Goal: Task Accomplishment & Management: Manage account settings

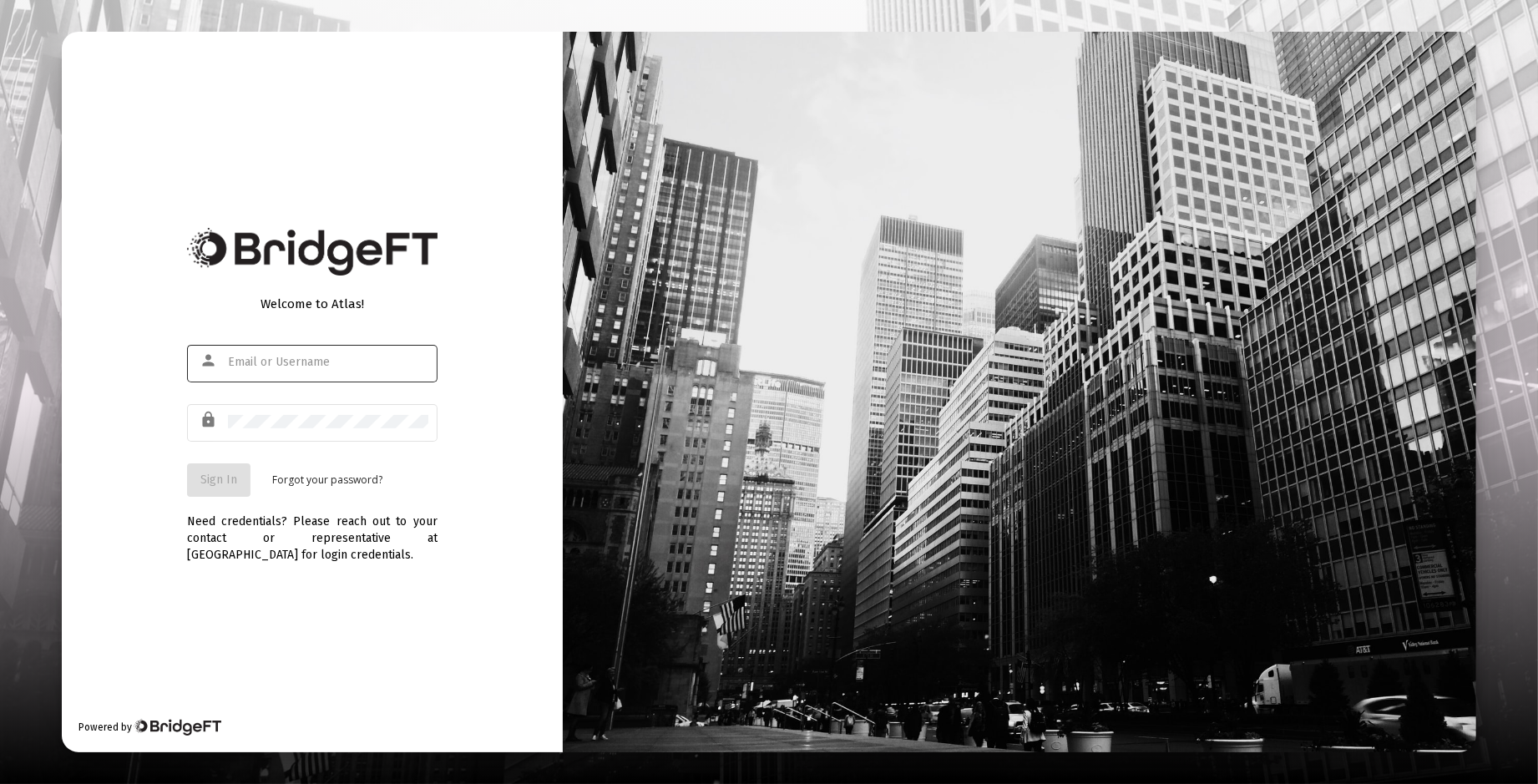
type input "[EMAIL_ADDRESS][DOMAIN_NAME]"
click at [218, 476] on span "Sign In" at bounding box center [218, 480] width 37 height 15
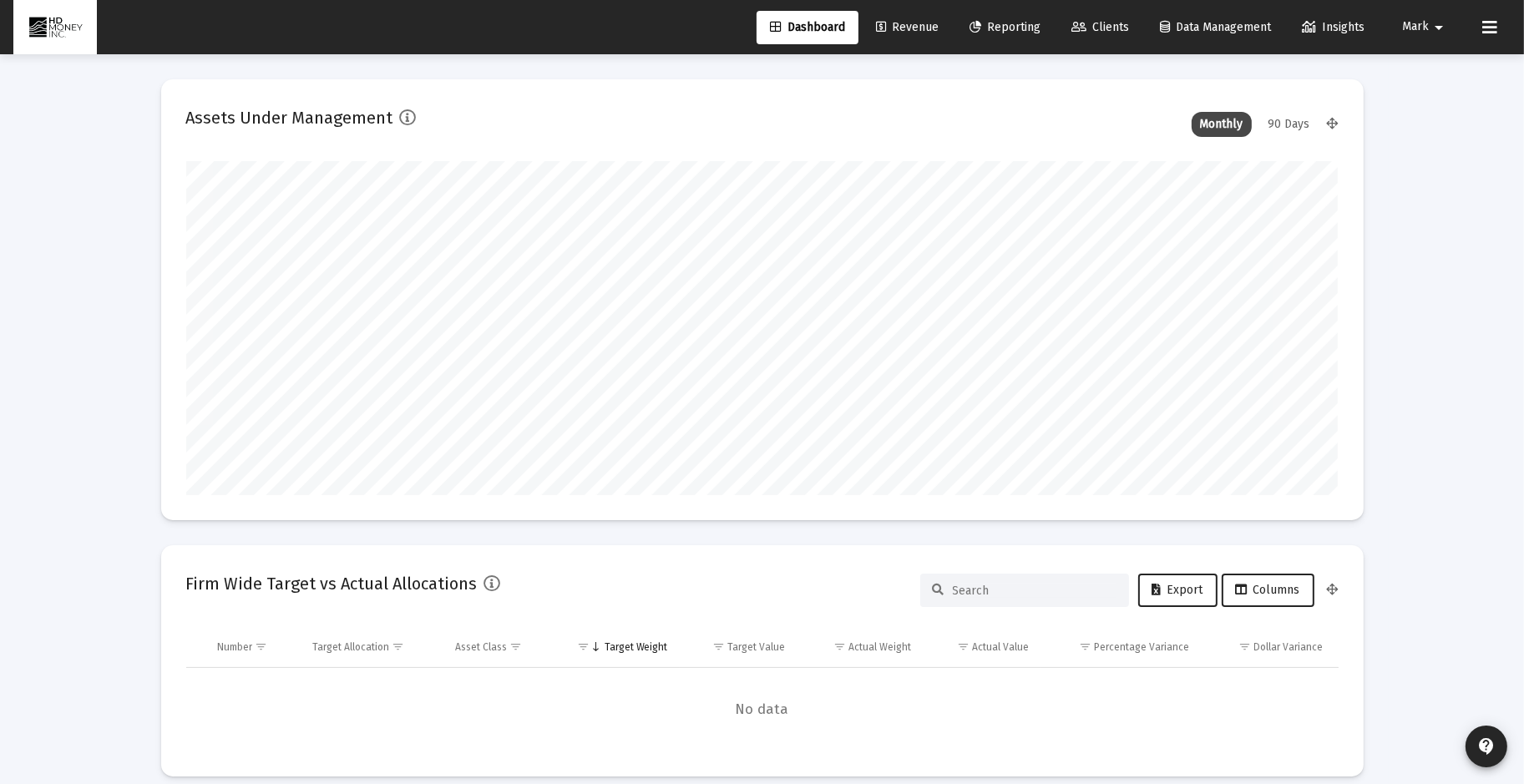
scroll to position [334, 1153]
type input "[DATE]"
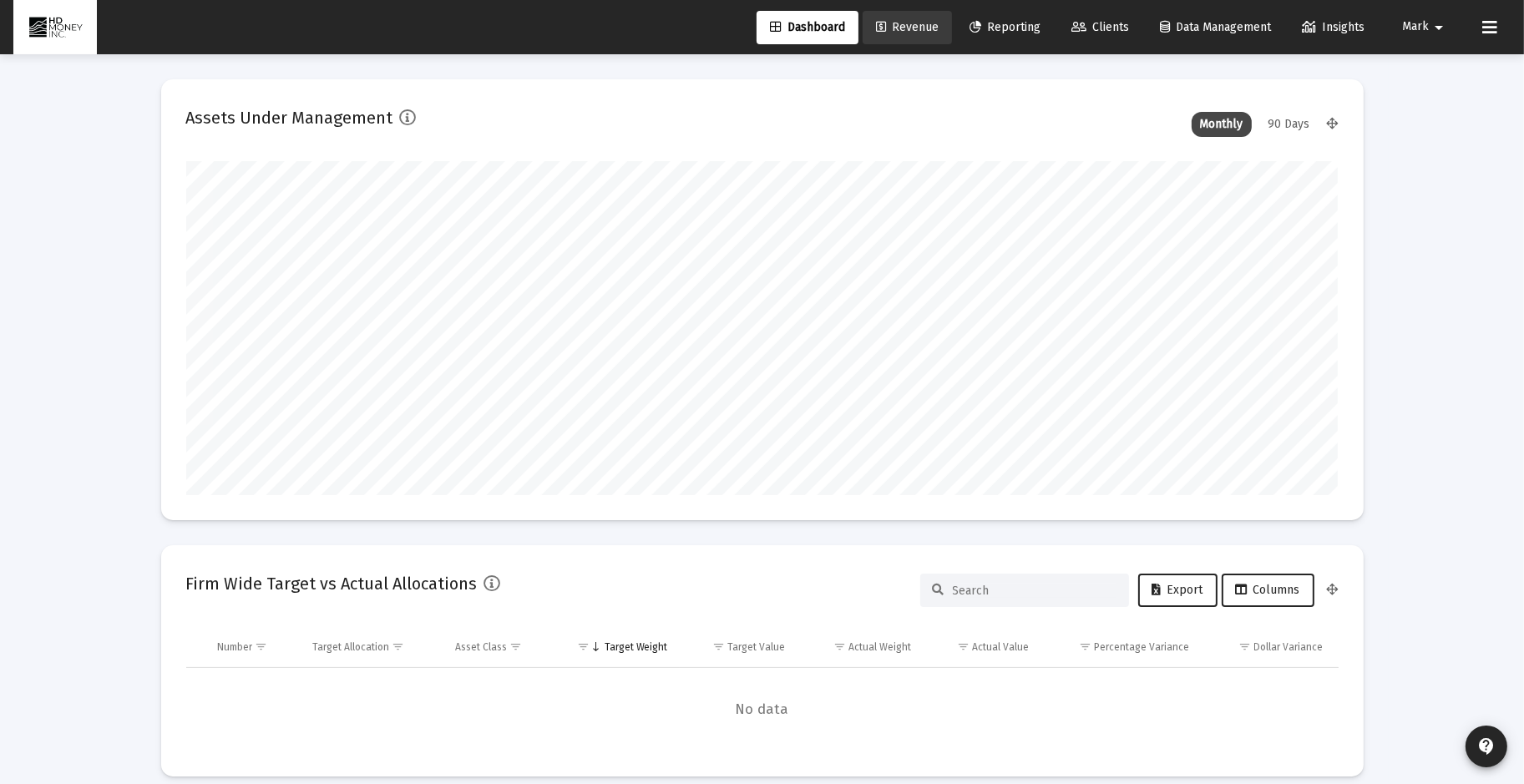
click at [909, 21] on span "Revenue" at bounding box center [907, 27] width 63 height 15
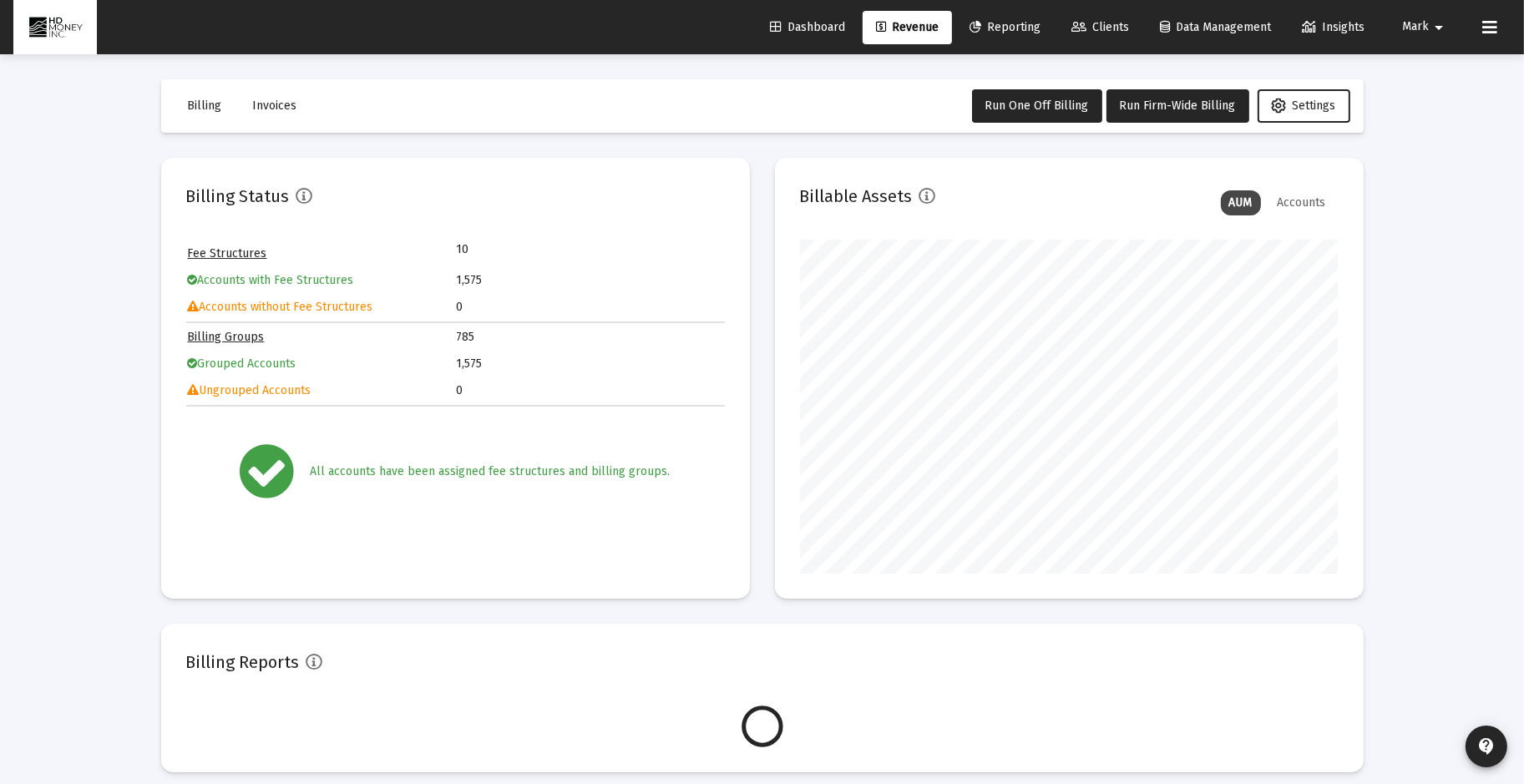
scroll to position [334, 539]
